Goal: Navigation & Orientation: Find specific page/section

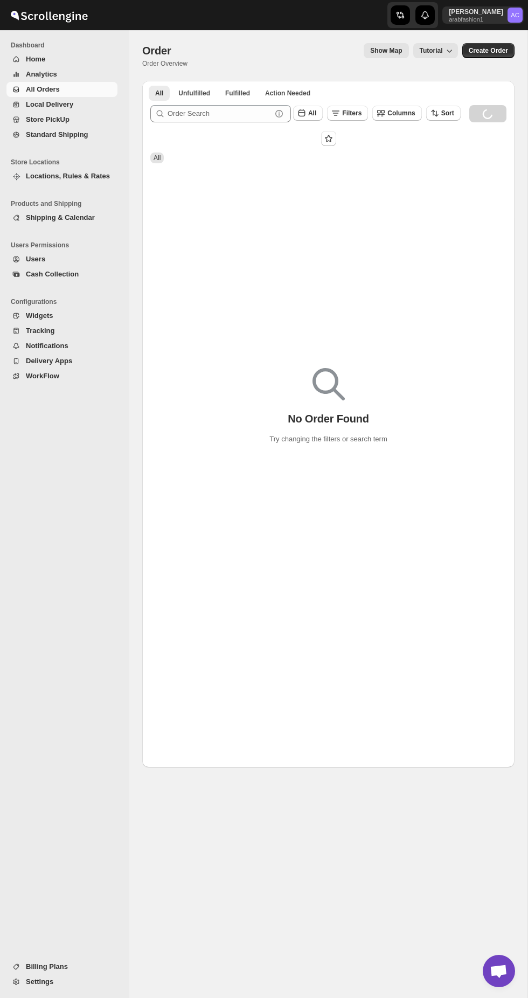
click at [29, 90] on span "All Orders" at bounding box center [43, 89] width 34 height 8
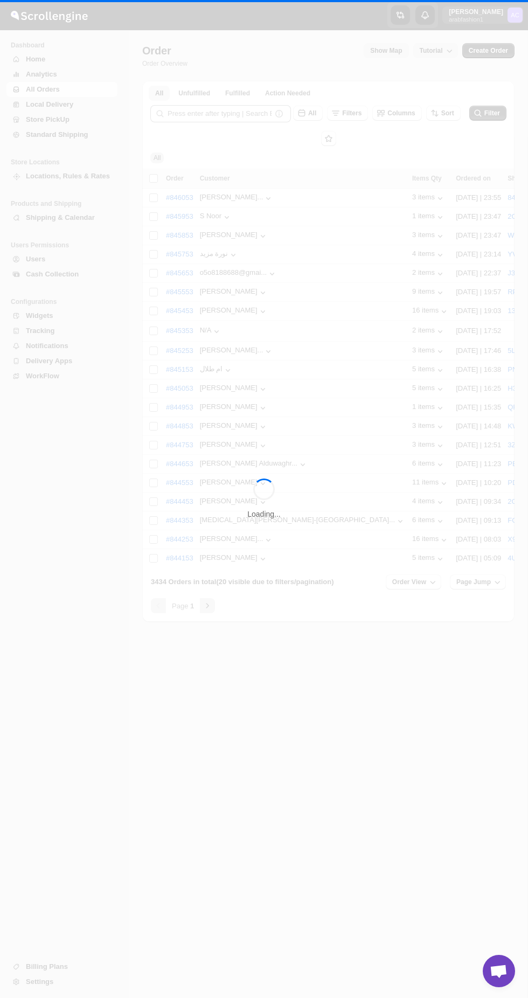
click at [35, 106] on div "Loading..." at bounding box center [264, 499] width 528 height 998
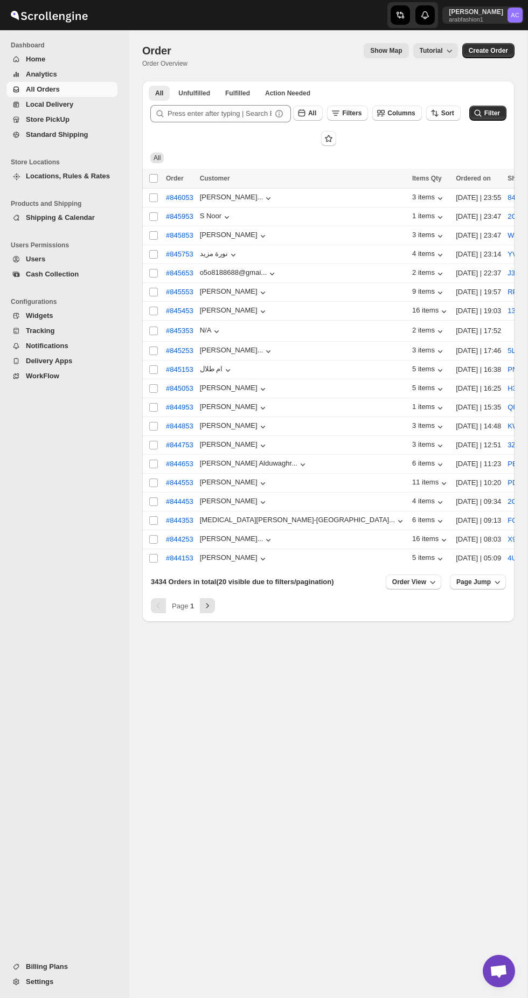
click at [40, 89] on span "All Orders" at bounding box center [43, 89] width 34 height 8
click at [31, 95] on button "All Orders" at bounding box center [61, 89] width 111 height 15
click at [32, 105] on span "Local Delivery" at bounding box center [49, 104] width 47 height 8
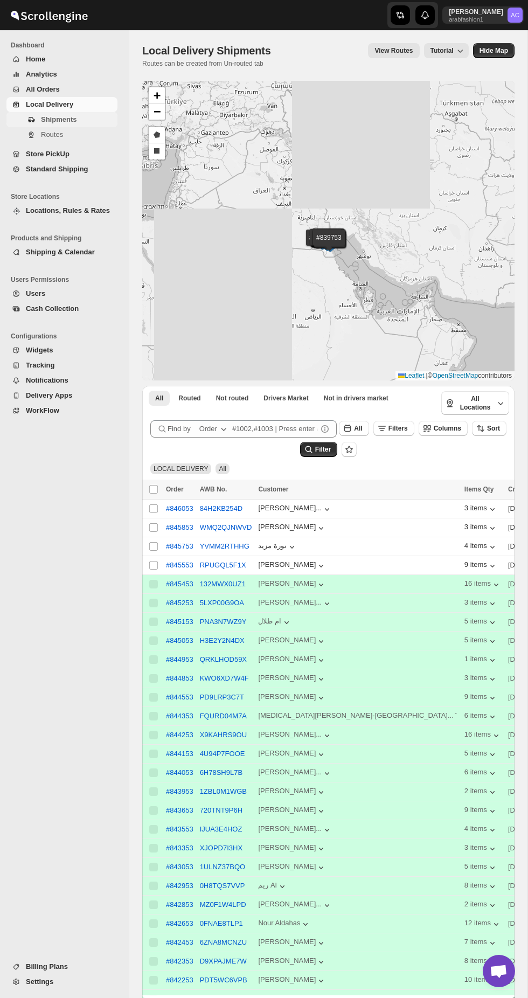
click at [20, 119] on button "Shipments" at bounding box center [61, 119] width 111 height 15
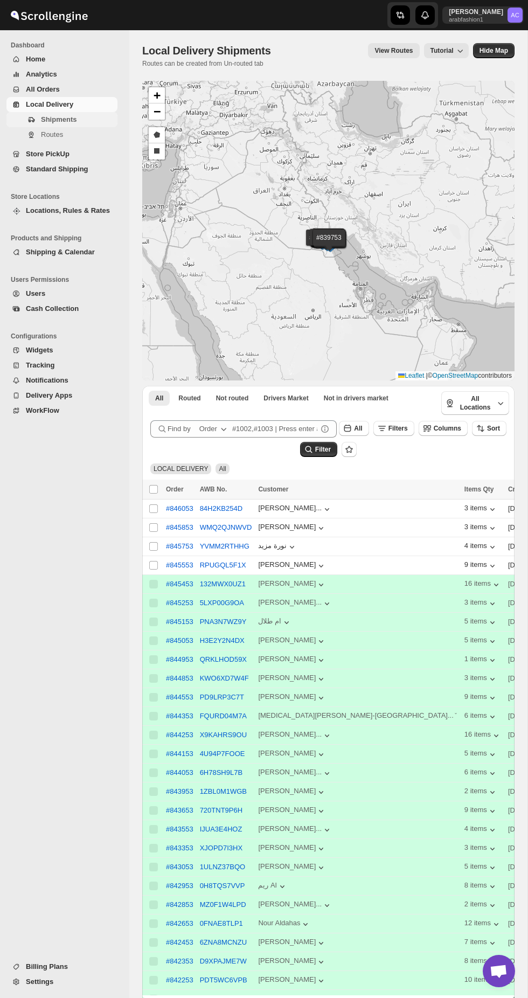
click at [17, 119] on button "Shipments" at bounding box center [61, 119] width 111 height 15
click at [31, 121] on icon "Navigation" at bounding box center [31, 119] width 6 height 5
click at [50, 139] on span "Routes" at bounding box center [78, 134] width 74 height 11
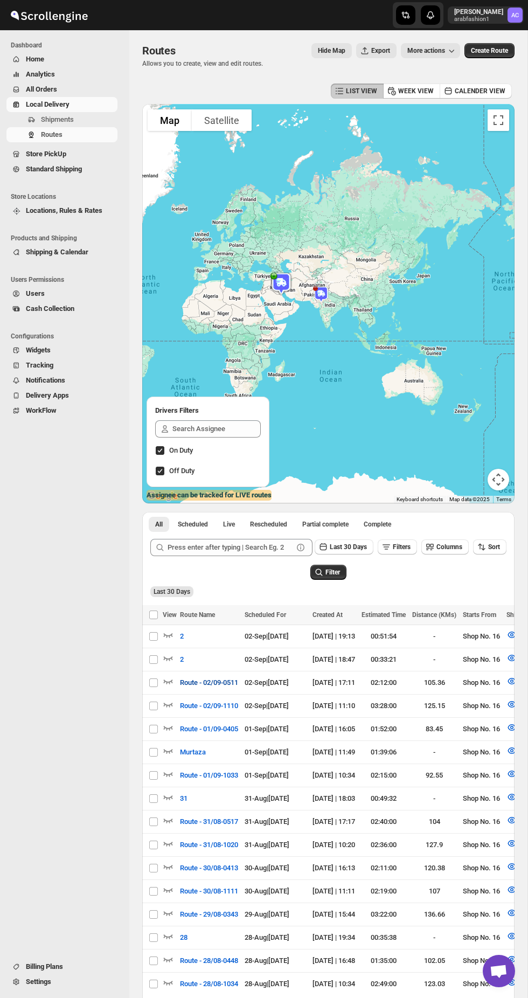
click at [215, 688] on span "Route - 02/09-0511" at bounding box center [209, 682] width 58 height 11
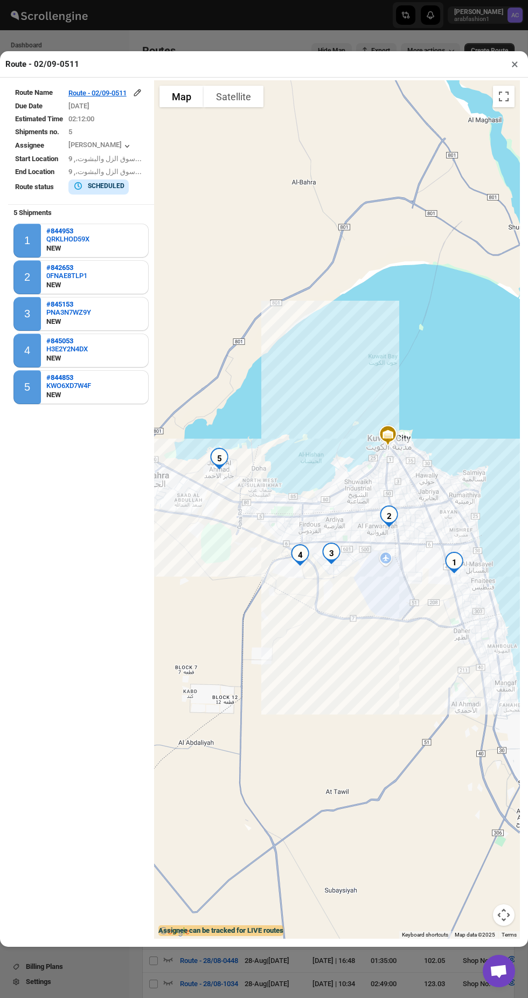
click at [514, 57] on button "×" at bounding box center [515, 64] width 16 height 15
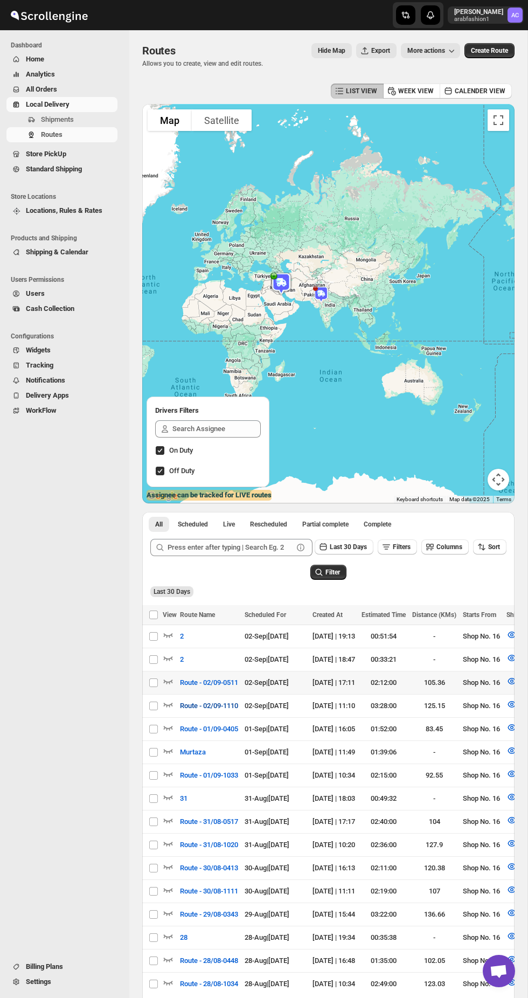
click at [226, 711] on span "Route - 02/09-1110" at bounding box center [209, 705] width 58 height 11
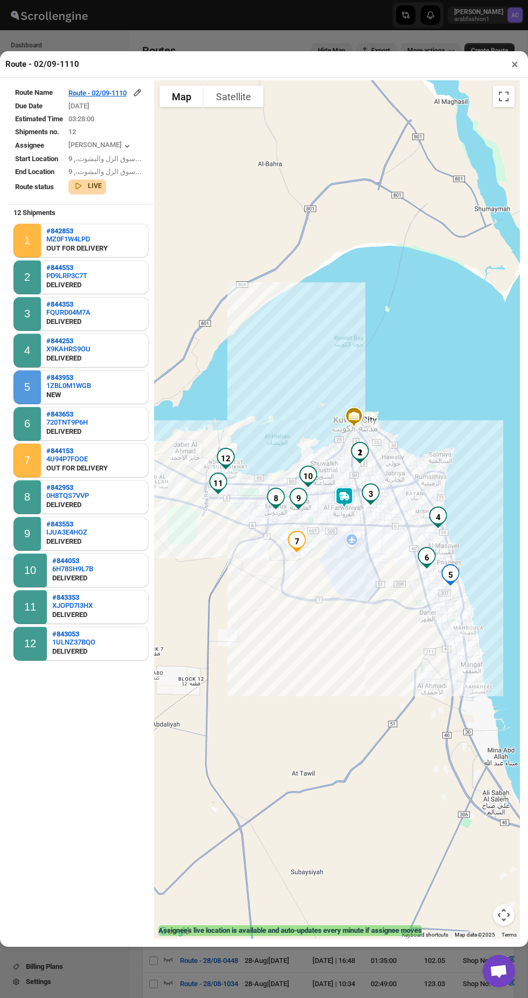
click at [520, 51] on div "Route - 02/09-1110 ×" at bounding box center [264, 64] width 528 height 26
click at [514, 57] on button "×" at bounding box center [515, 64] width 16 height 15
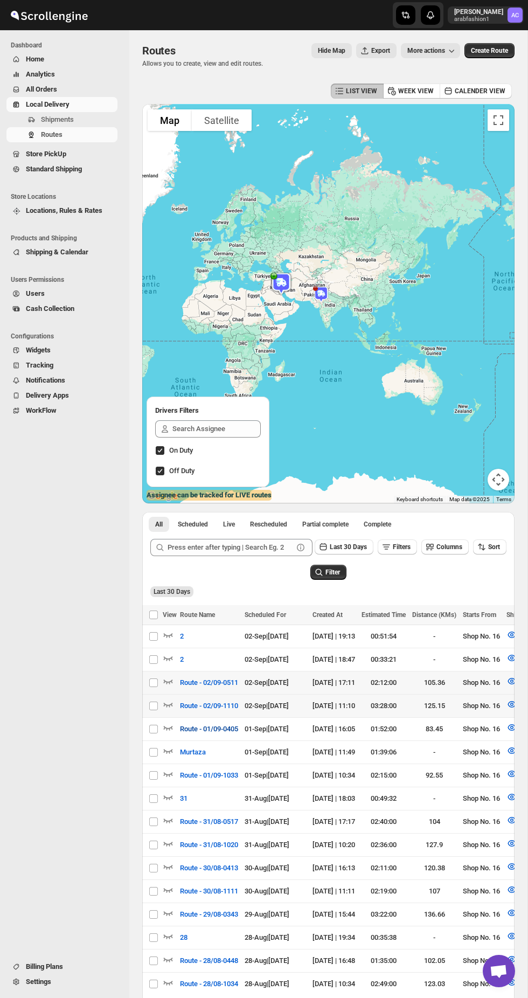
click at [227, 734] on span "Route - 01/09-0405" at bounding box center [209, 728] width 58 height 11
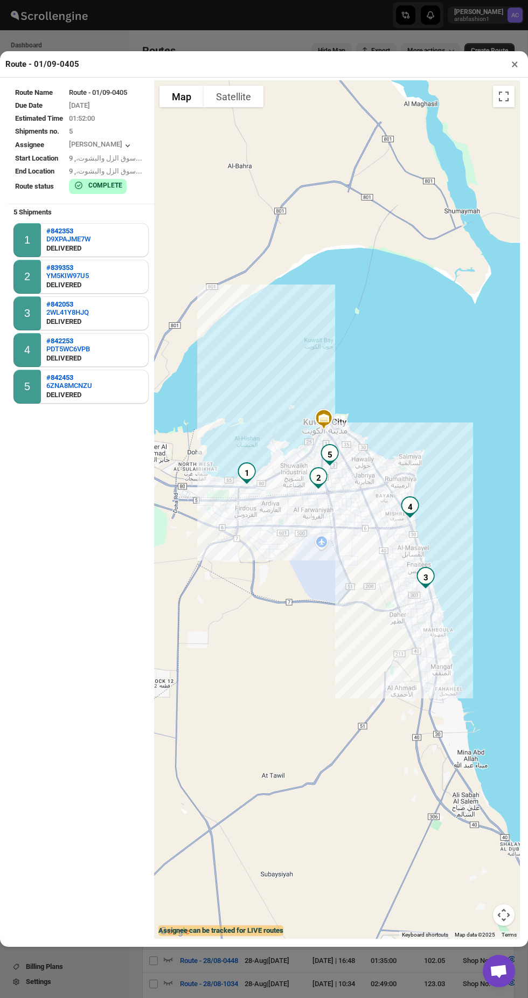
click at [514, 57] on button "×" at bounding box center [515, 64] width 16 height 15
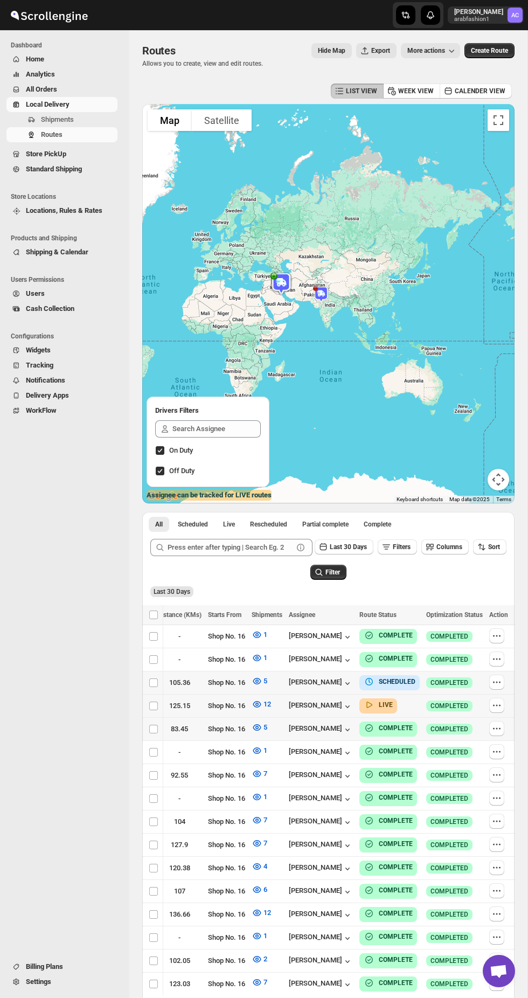
scroll to position [1, 0]
